Goal: Task Accomplishment & Management: Manage account settings

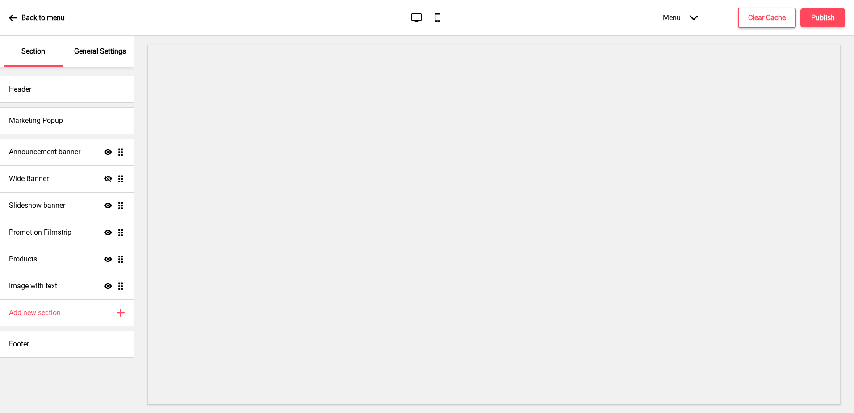
click at [110, 50] on p "General Settings" at bounding box center [100, 51] width 52 height 10
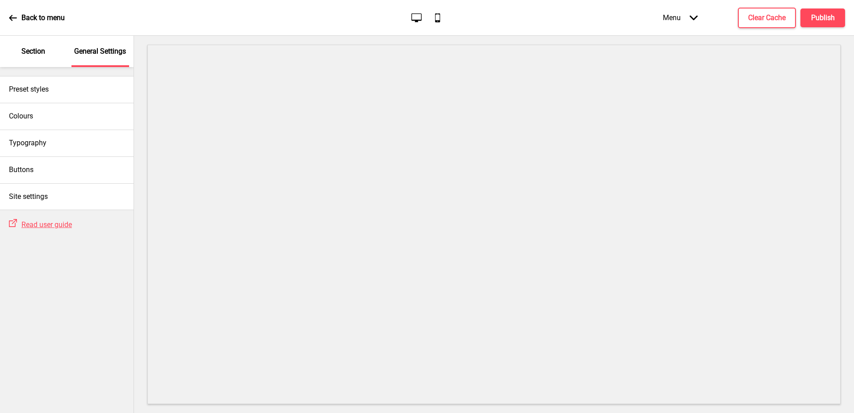
click at [40, 50] on p "Section" at bounding box center [33, 51] width 24 height 10
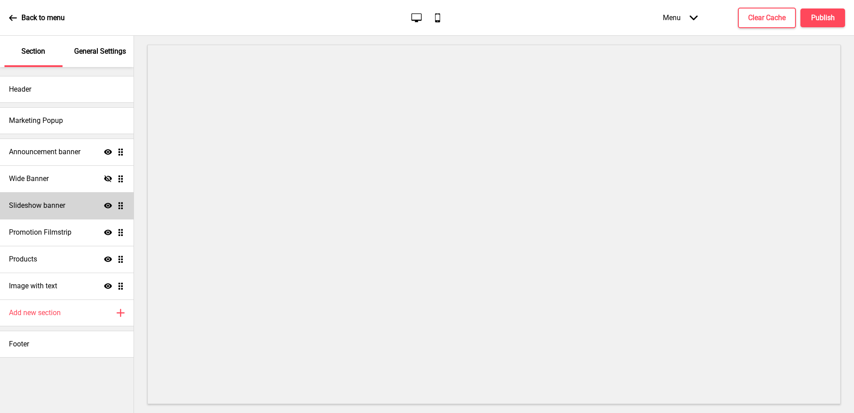
click at [60, 202] on h4 "Slideshow banner" at bounding box center [37, 206] width 56 height 10
select select "8000"
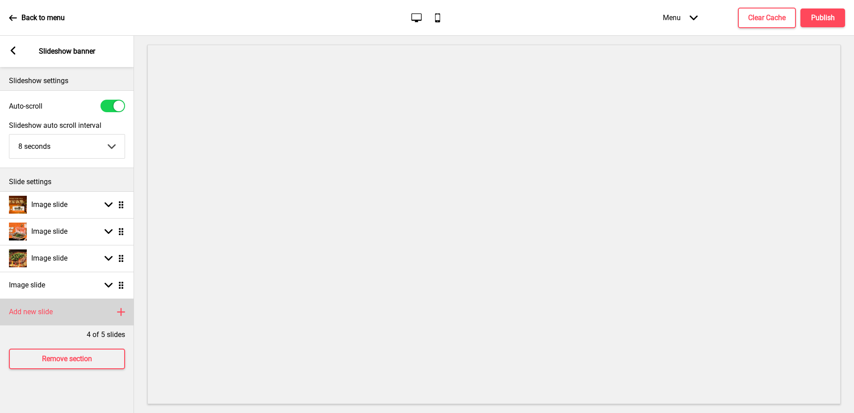
click at [59, 307] on div "Add new slide Plus" at bounding box center [67, 312] width 134 height 27
click at [63, 303] on div "Image slide Arrow down Drag" at bounding box center [67, 312] width 134 height 27
select select "right"
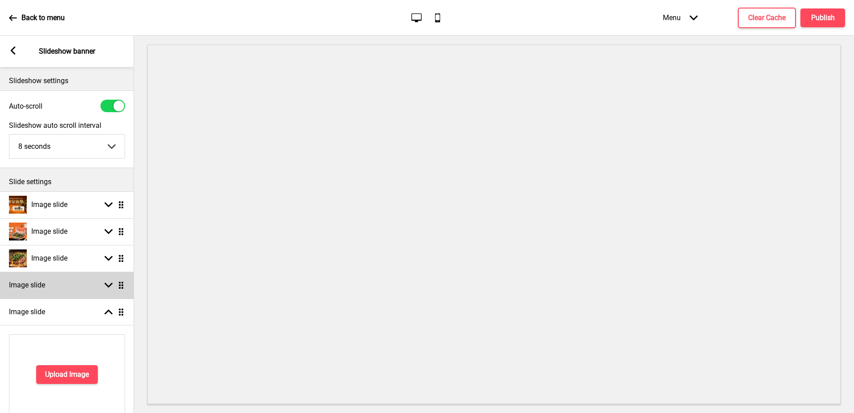
click at [114, 287] on div "Arrow down Drag" at bounding box center [112, 285] width 25 height 8
select select "right"
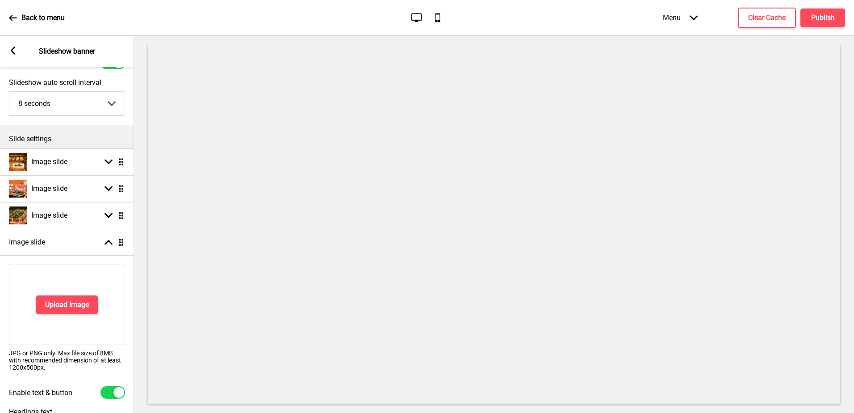
scroll to position [179, 0]
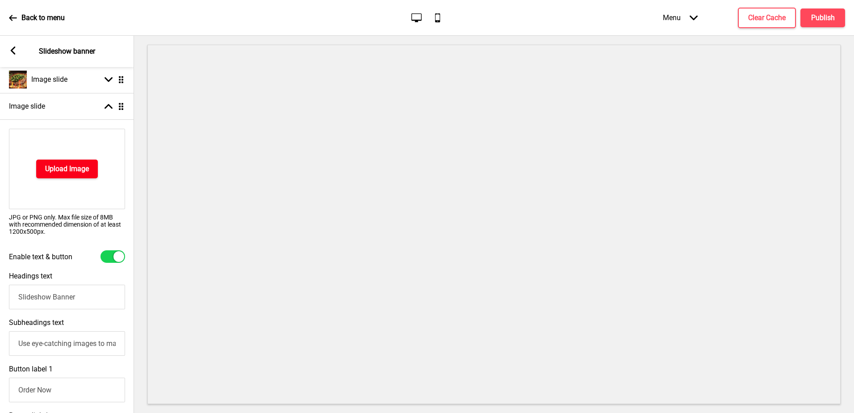
click at [69, 172] on h4 "Upload Image" at bounding box center [67, 169] width 44 height 10
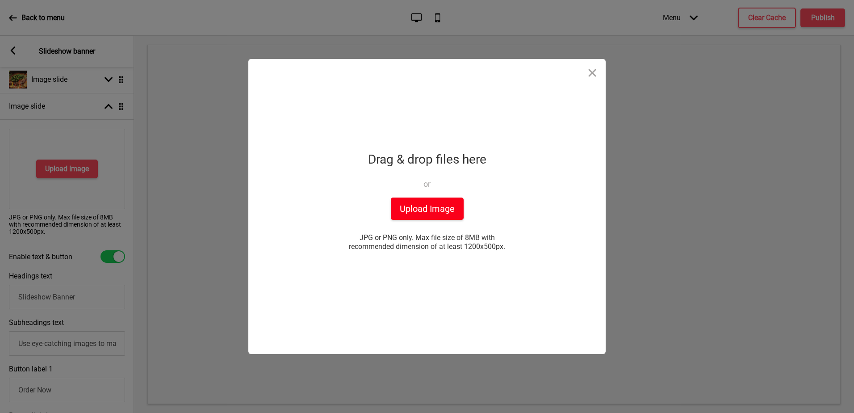
click at [416, 214] on button "Upload Image" at bounding box center [427, 209] width 73 height 22
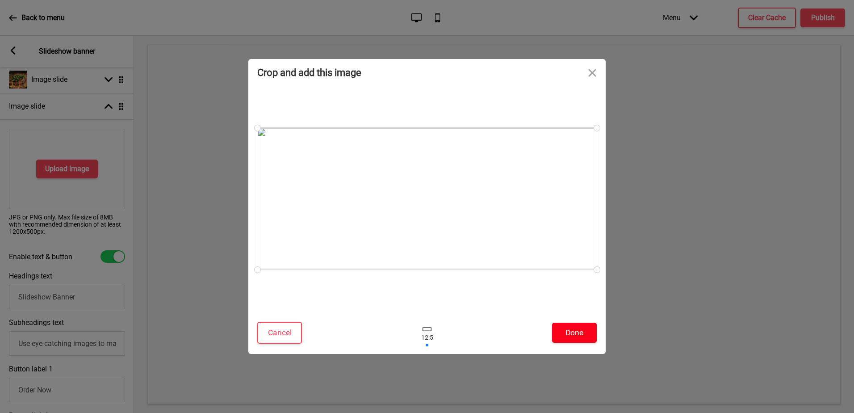
click at [575, 328] on button "Done" at bounding box center [574, 333] width 45 height 20
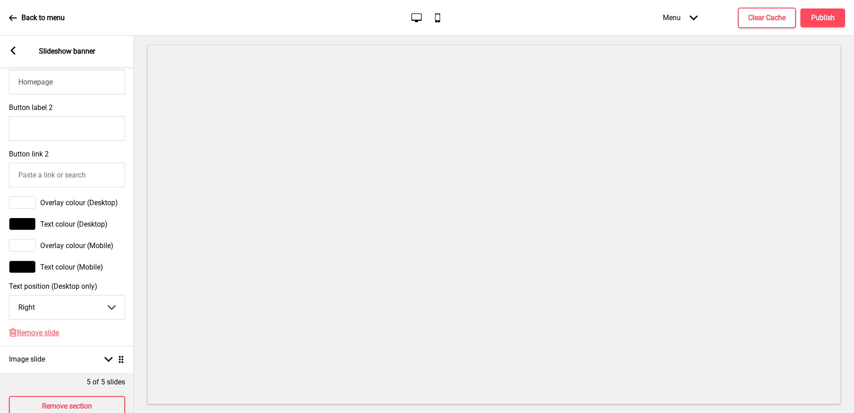
scroll to position [553, 0]
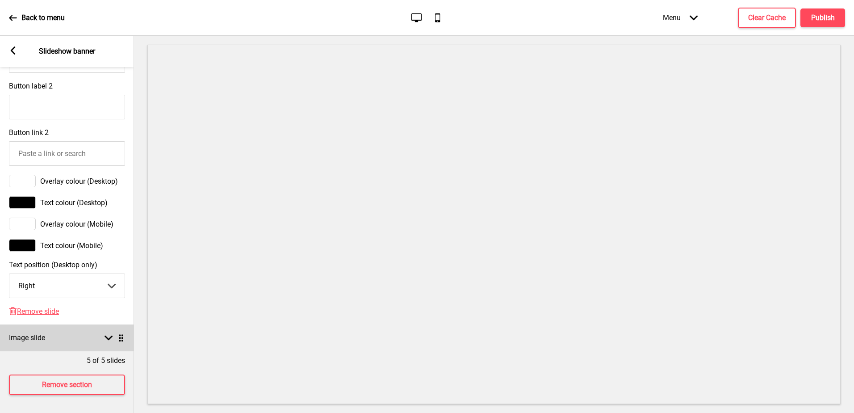
click at [66, 332] on div "Image slide Arrow down Drag" at bounding box center [67, 337] width 134 height 27
select select "right"
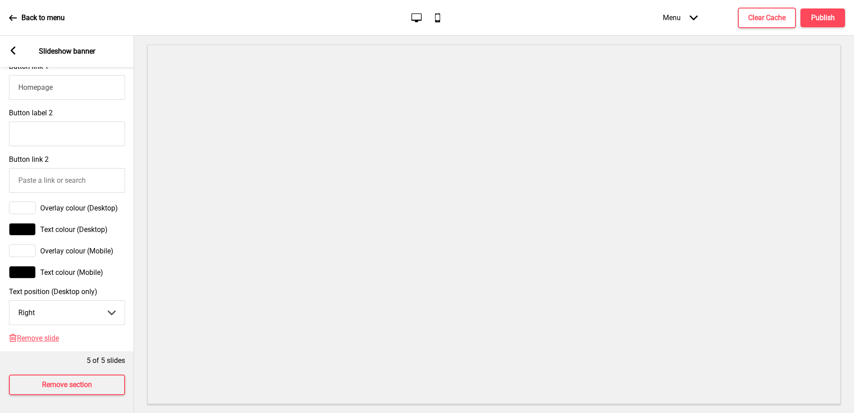
scroll to position [567, 0]
click at [49, 334] on span "Remove slide" at bounding box center [38, 338] width 42 height 8
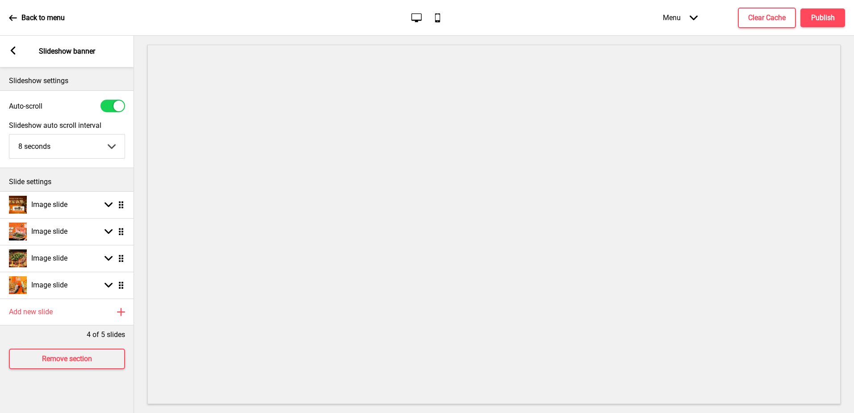
scroll to position [0, 0]
drag, startPoint x: 118, startPoint y: 287, endPoint x: 115, endPoint y: 203, distance: 84.1
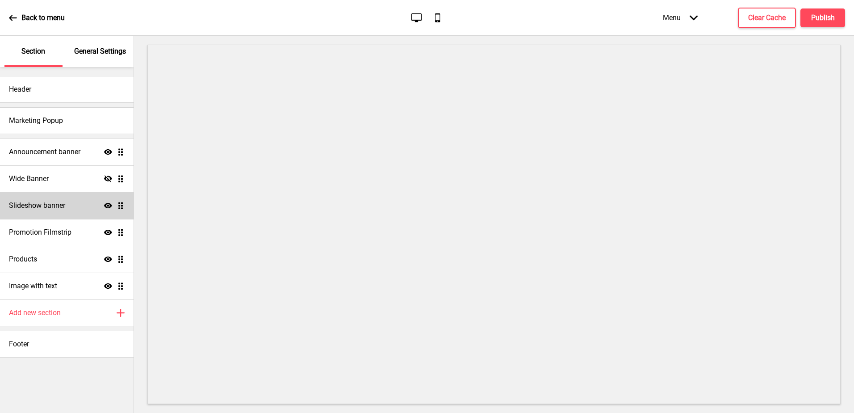
click at [49, 209] on h4 "Slideshow banner" at bounding box center [37, 206] width 56 height 10
select select "8000"
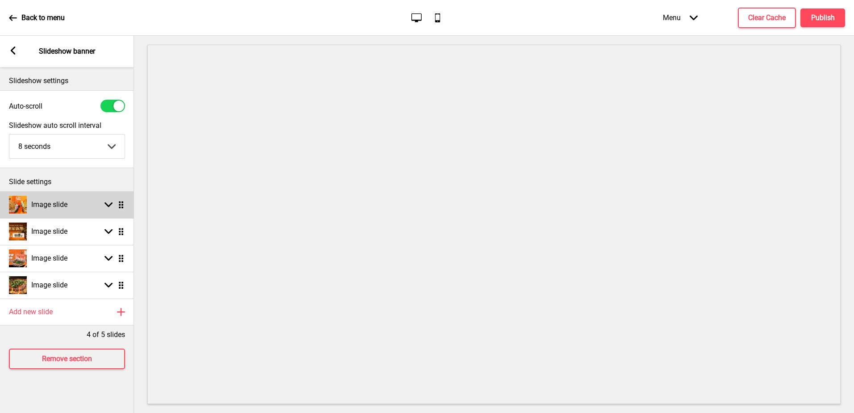
click at [59, 211] on div "Image slide" at bounding box center [38, 205] width 59 height 18
select select "right"
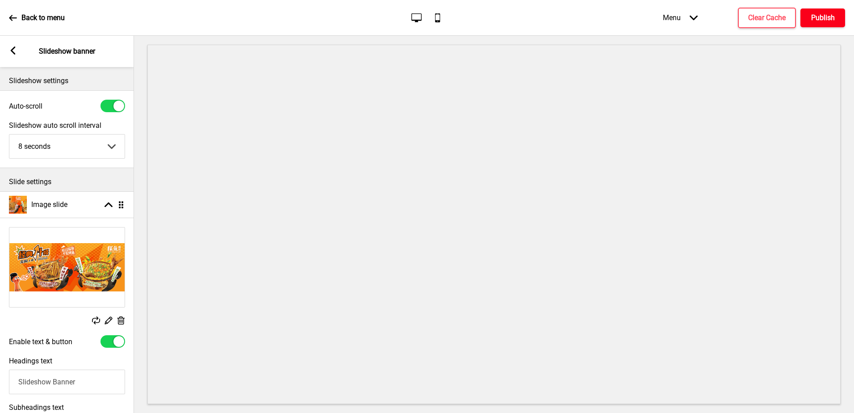
click at [816, 17] on h4 "Publish" at bounding box center [824, 18] width 24 height 10
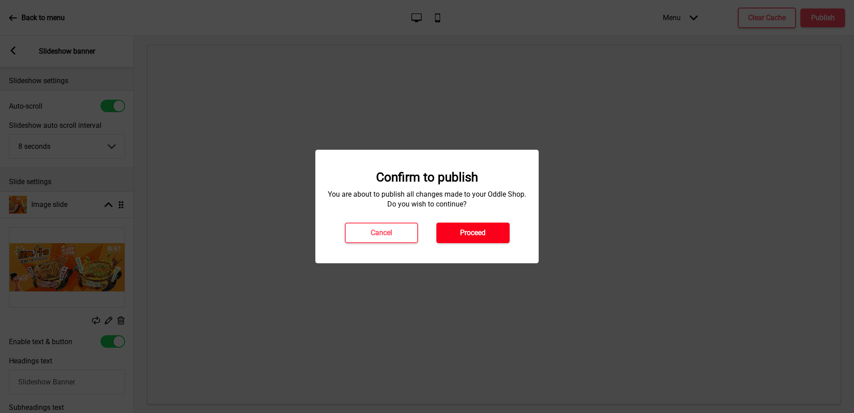
click at [485, 230] on h4 "Proceed" at bounding box center [472, 233] width 25 height 10
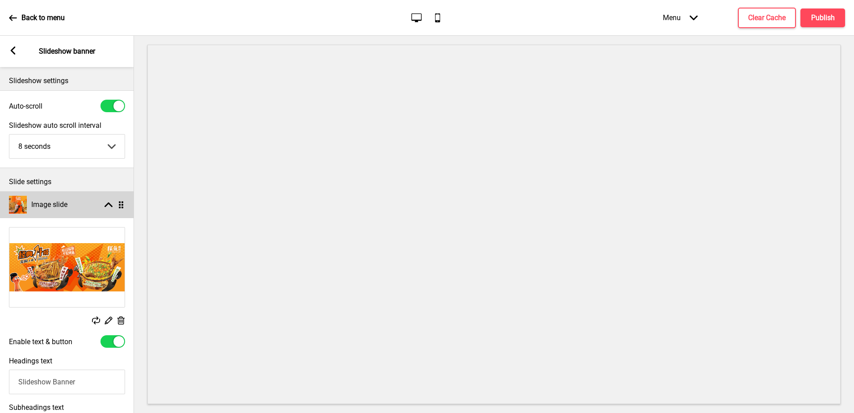
click at [104, 204] on div "Arrow up Drag" at bounding box center [112, 205] width 25 height 8
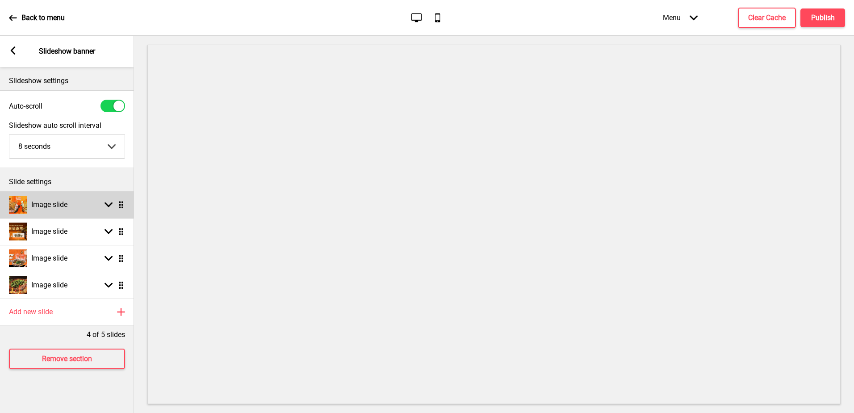
click at [100, 202] on div "Arrow down Drag" at bounding box center [112, 205] width 25 height 8
select select "right"
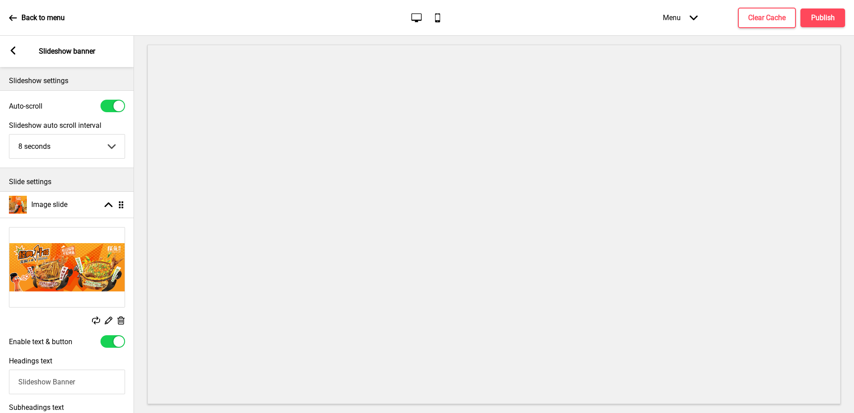
click at [113, 344] on div at bounding box center [113, 341] width 25 height 13
checkbox input "false"
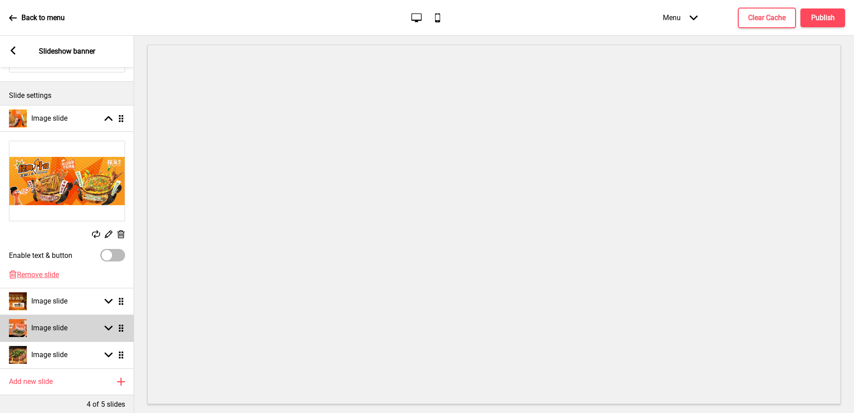
scroll to position [89, 0]
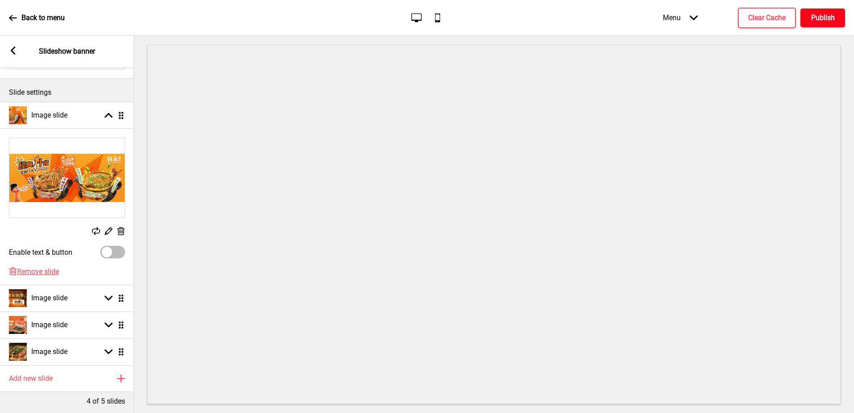
click at [809, 18] on button "Publish" at bounding box center [823, 17] width 45 height 19
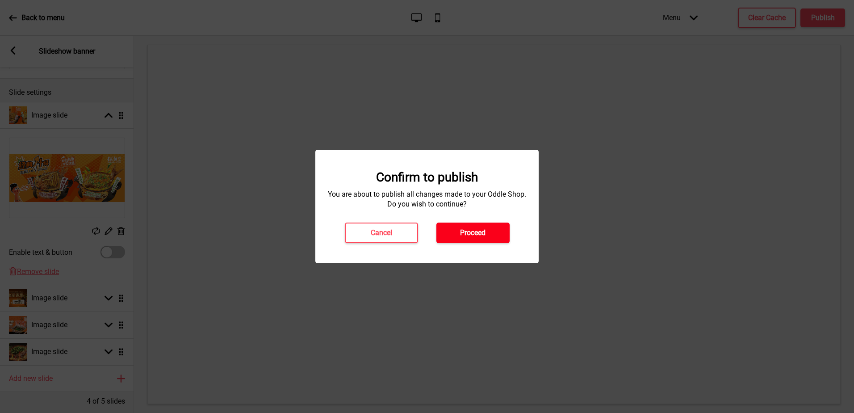
click at [464, 228] on h4 "Proceed" at bounding box center [472, 233] width 25 height 10
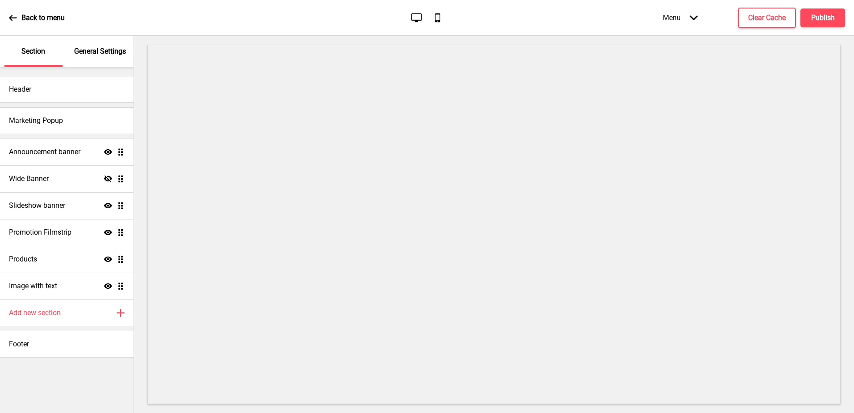
drag, startPoint x: 103, startPoint y: 60, endPoint x: 89, endPoint y: 59, distance: 13.9
click at [103, 60] on div "General Settings" at bounding box center [100, 51] width 58 height 31
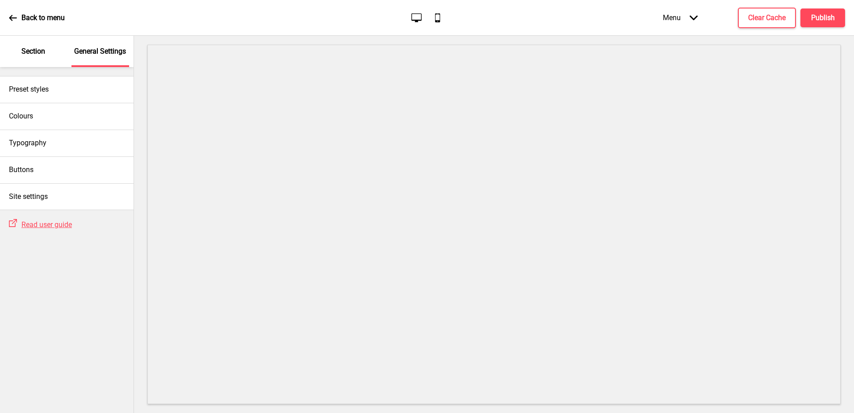
click at [42, 55] on p "Section" at bounding box center [33, 51] width 24 height 10
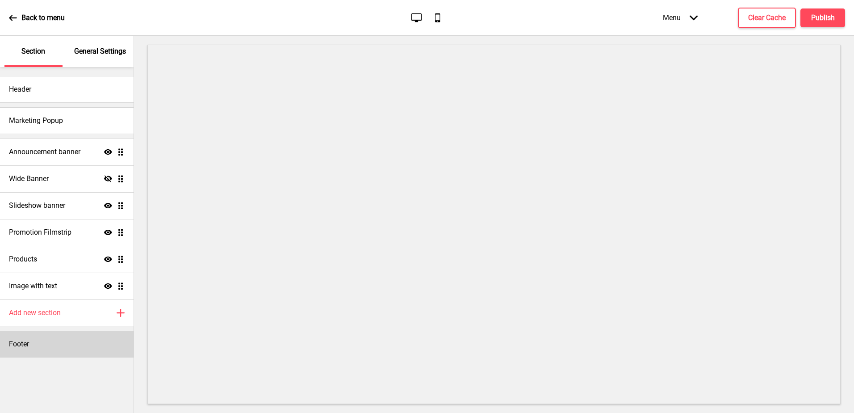
click at [98, 336] on div "Footer" at bounding box center [67, 344] width 134 height 27
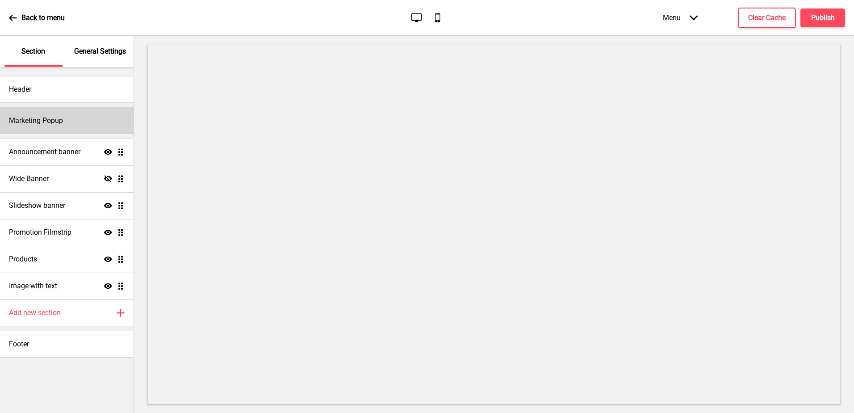
click at [72, 119] on div "Marketing Popup" at bounding box center [67, 120] width 134 height 27
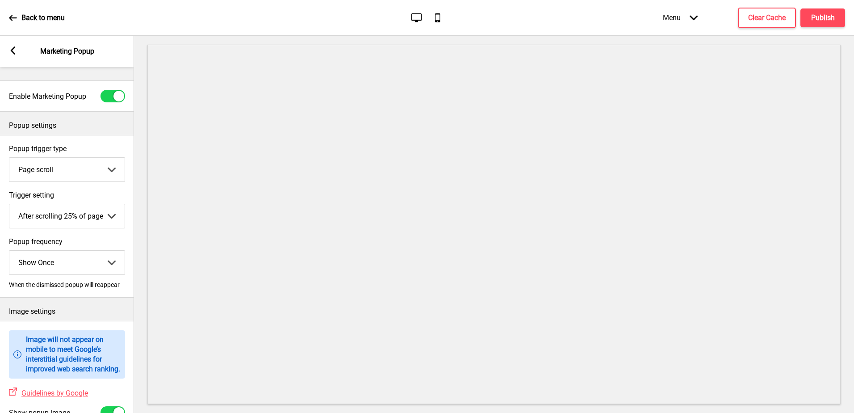
click at [12, 55] on div "Arrow left" at bounding box center [13, 51] width 8 height 10
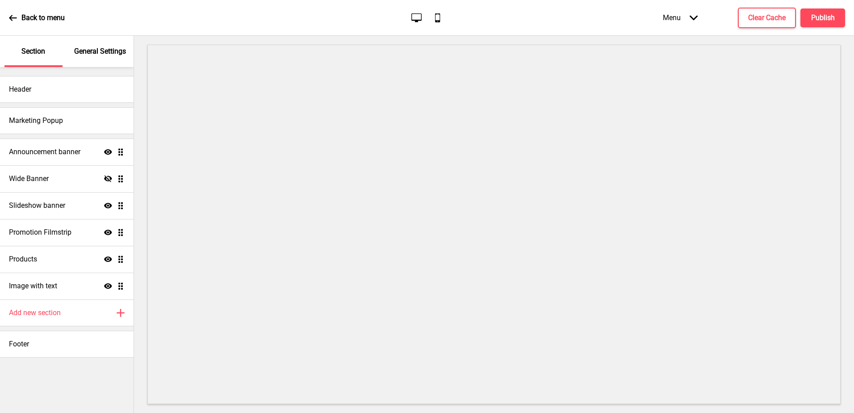
click at [8, 21] on div "Back to menu Desktop Mobile Menu Arrow down Product Page Store Information Chec…" at bounding box center [427, 18] width 854 height 36
